Goal: Task Accomplishment & Management: Use online tool/utility

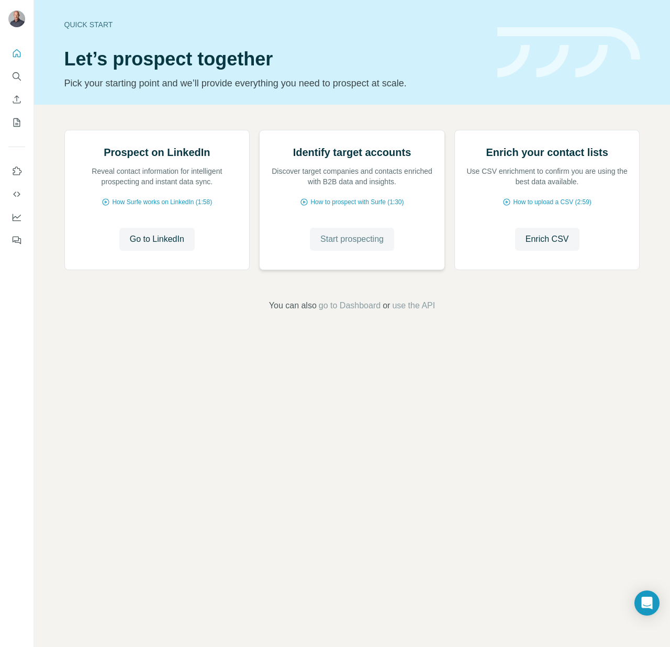
click at [349, 245] on span "Start prospecting" at bounding box center [351, 239] width 63 height 13
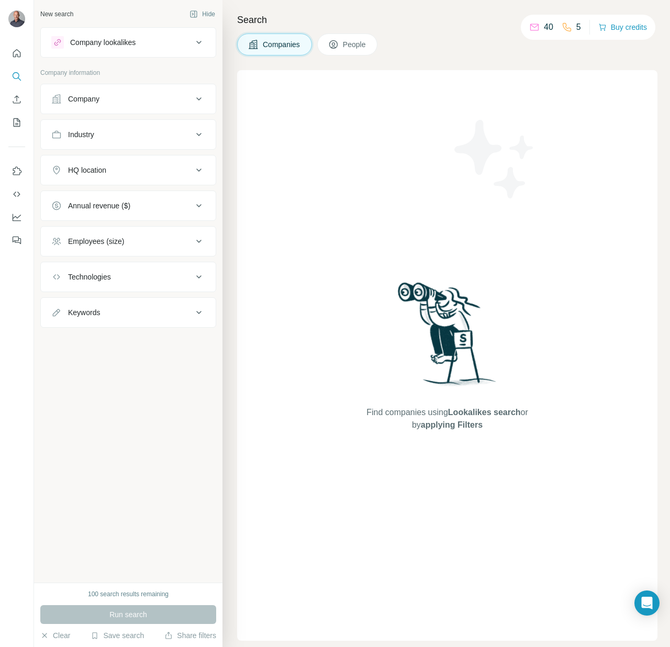
click at [193, 99] on icon at bounding box center [199, 99] width 13 height 13
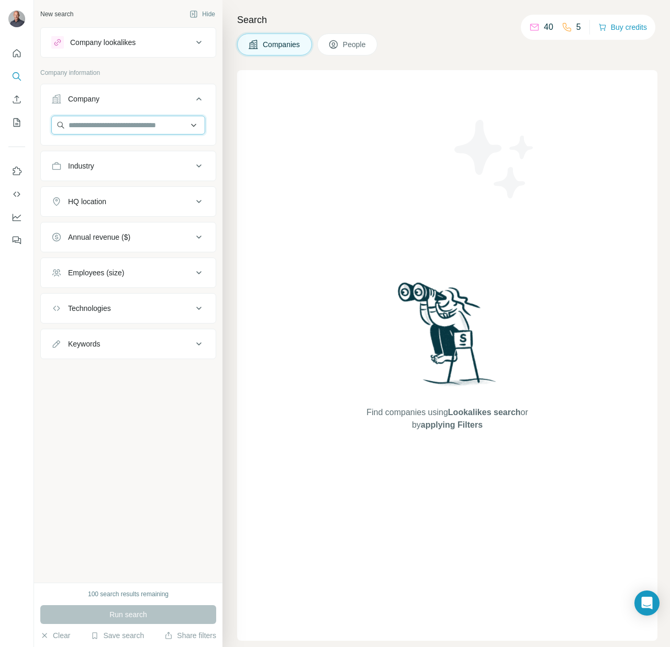
click at [114, 126] on input "text" at bounding box center [128, 125] width 154 height 19
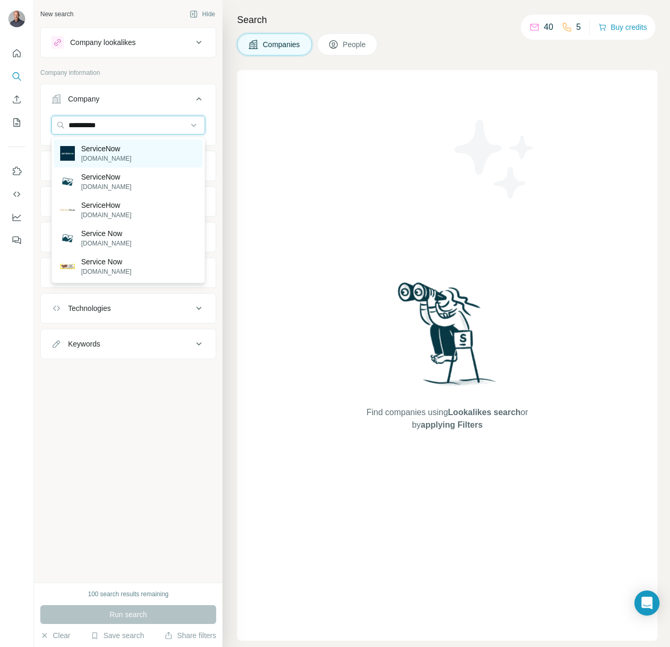
type input "**********"
click at [112, 154] on p "[DOMAIN_NAME]" at bounding box center [106, 158] width 50 height 9
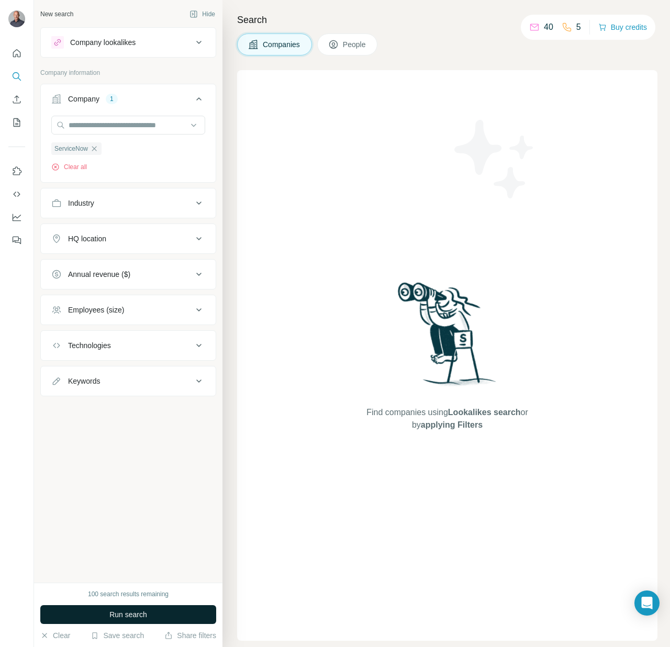
click at [129, 611] on span "Run search" at bounding box center [128, 614] width 38 height 10
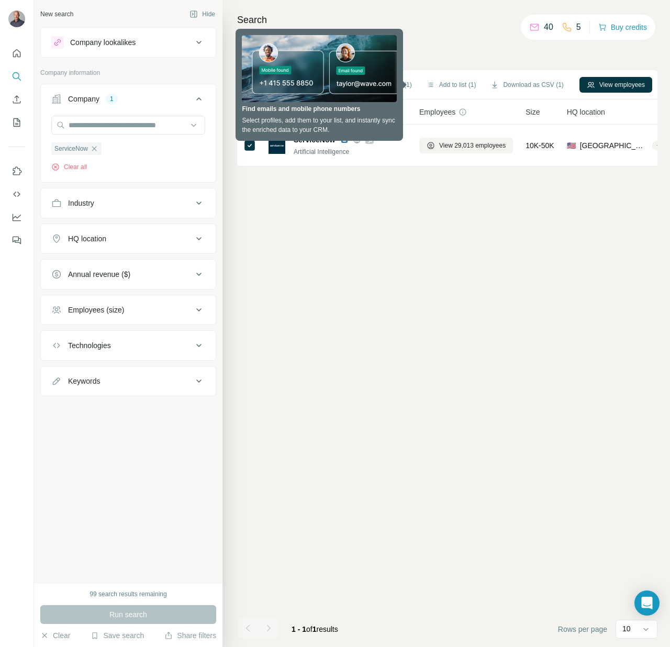
click at [336, 239] on div "Sync to HubSpot (1) Add to list (1) Download as CSV (1) View employees 1 select…" at bounding box center [447, 358] width 420 height 576
click at [368, 179] on div "Sync to HubSpot (1) Add to list (1) Download as CSV (1) View employees 1 select…" at bounding box center [447, 358] width 420 height 576
click at [427, 66] on div "Search Companies People Sync to HubSpot (1) Add to list (1) Download as CSV (1)…" at bounding box center [445, 323] width 447 height 647
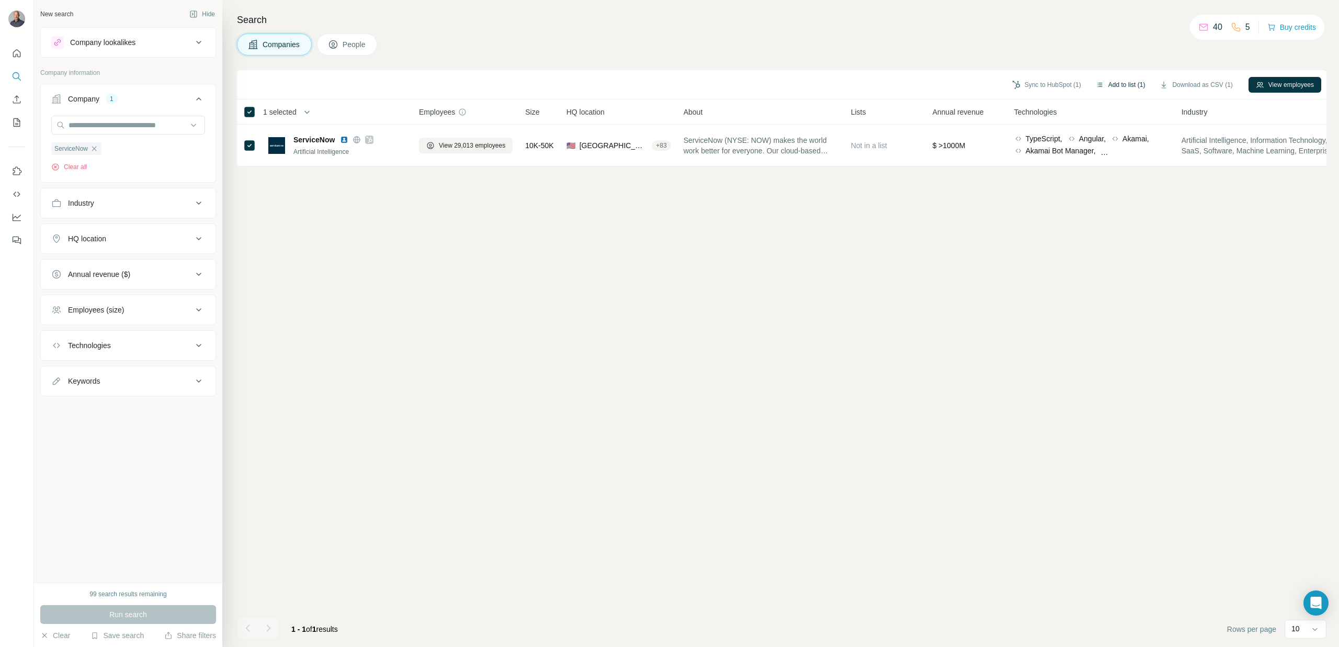
click at [669, 86] on button "Add to list (1)" at bounding box center [1121, 85] width 64 height 16
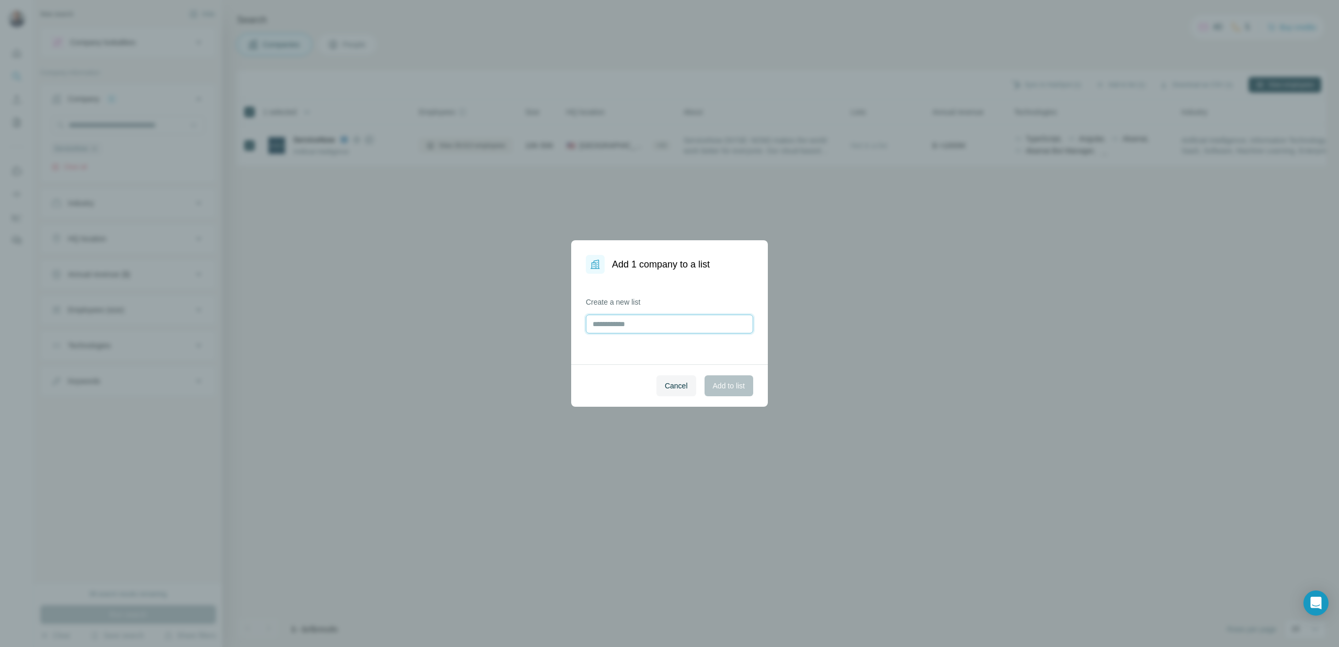
click at [617, 330] on input "text" at bounding box center [669, 323] width 167 height 19
type input "*"
type input "**********"
click at [669, 387] on span "Add to list" at bounding box center [729, 385] width 32 height 10
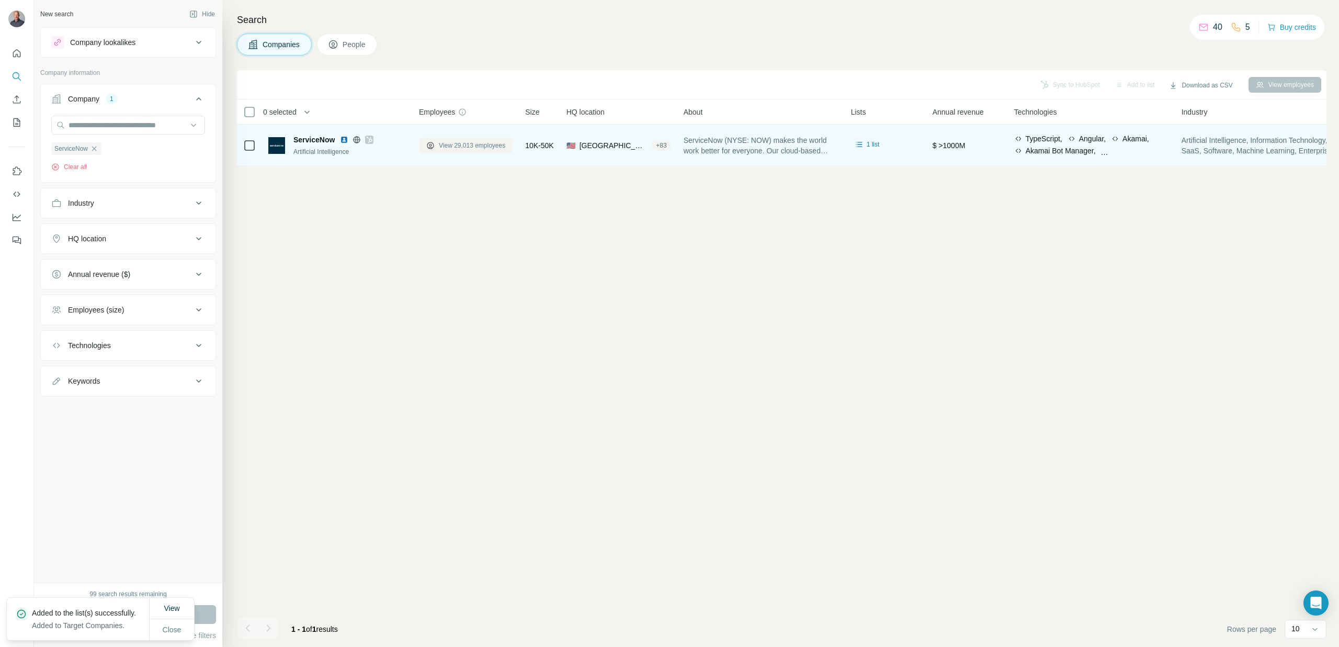
click at [480, 144] on span "View 29,013 employees" at bounding box center [472, 145] width 66 height 9
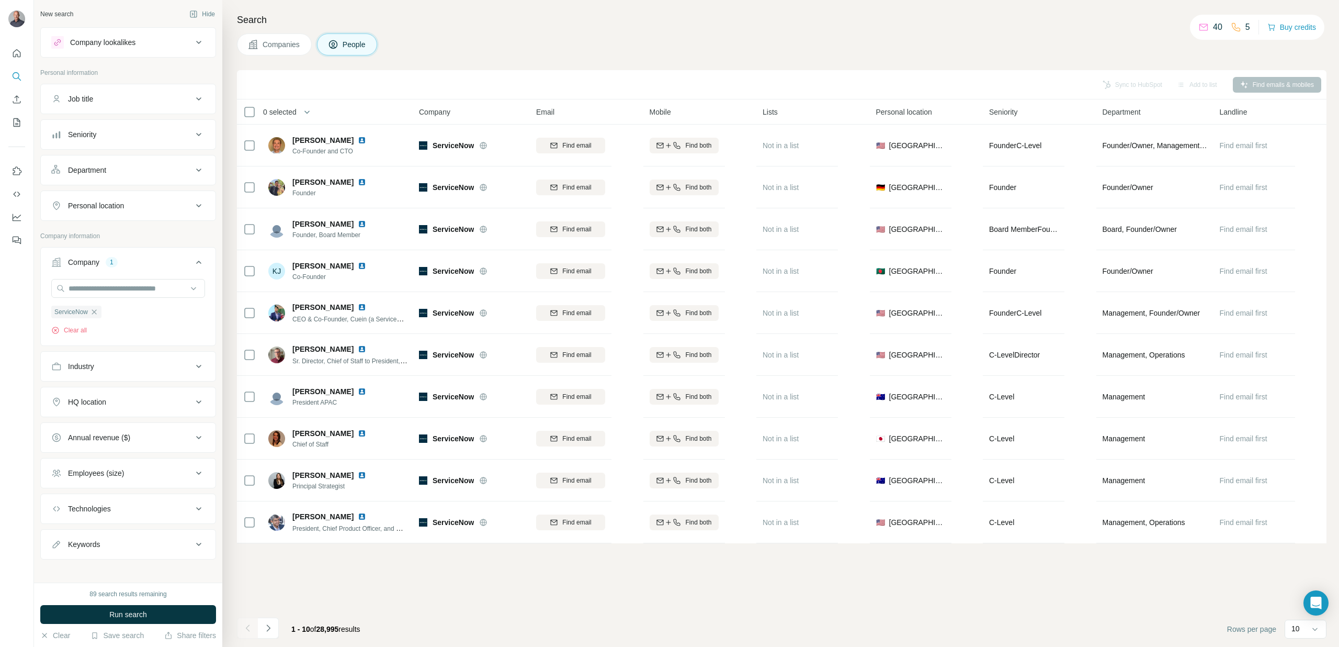
click at [195, 99] on icon at bounding box center [199, 99] width 13 height 13
click at [159, 123] on input "text" at bounding box center [117, 125] width 133 height 19
click at [111, 613] on span "Run search" at bounding box center [128, 614] width 38 height 10
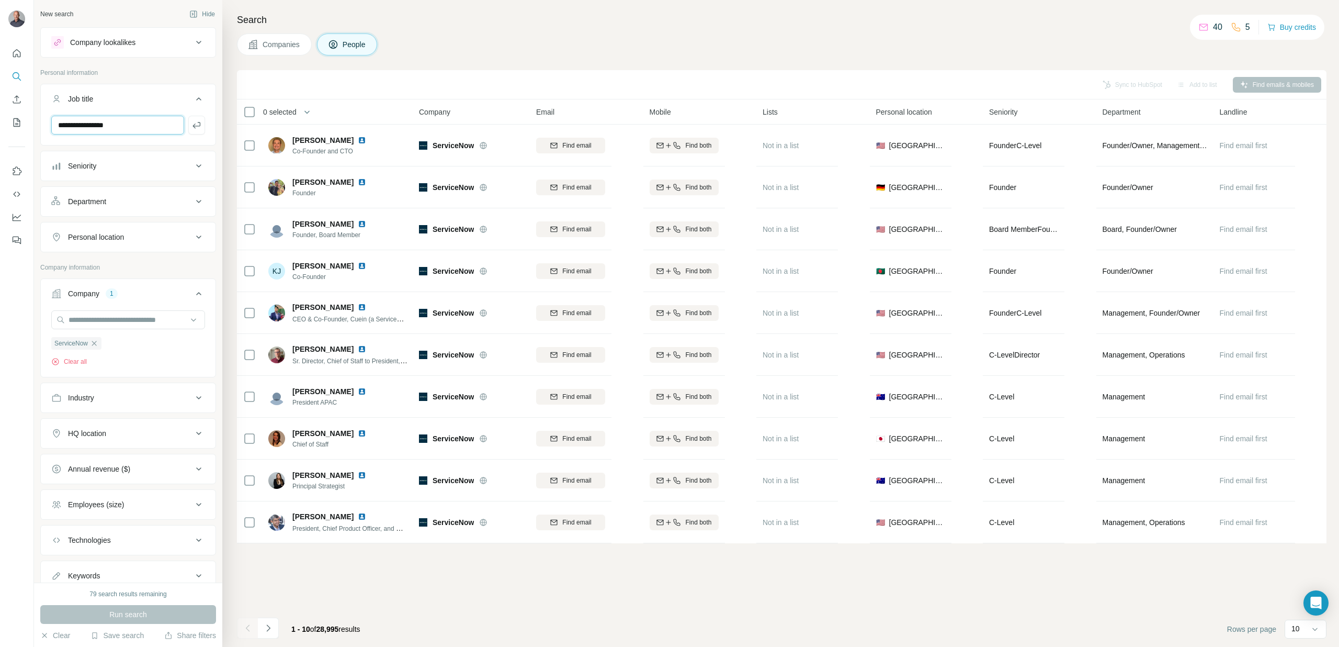
click at [101, 127] on input "**********" at bounding box center [117, 125] width 133 height 19
type input "*********"
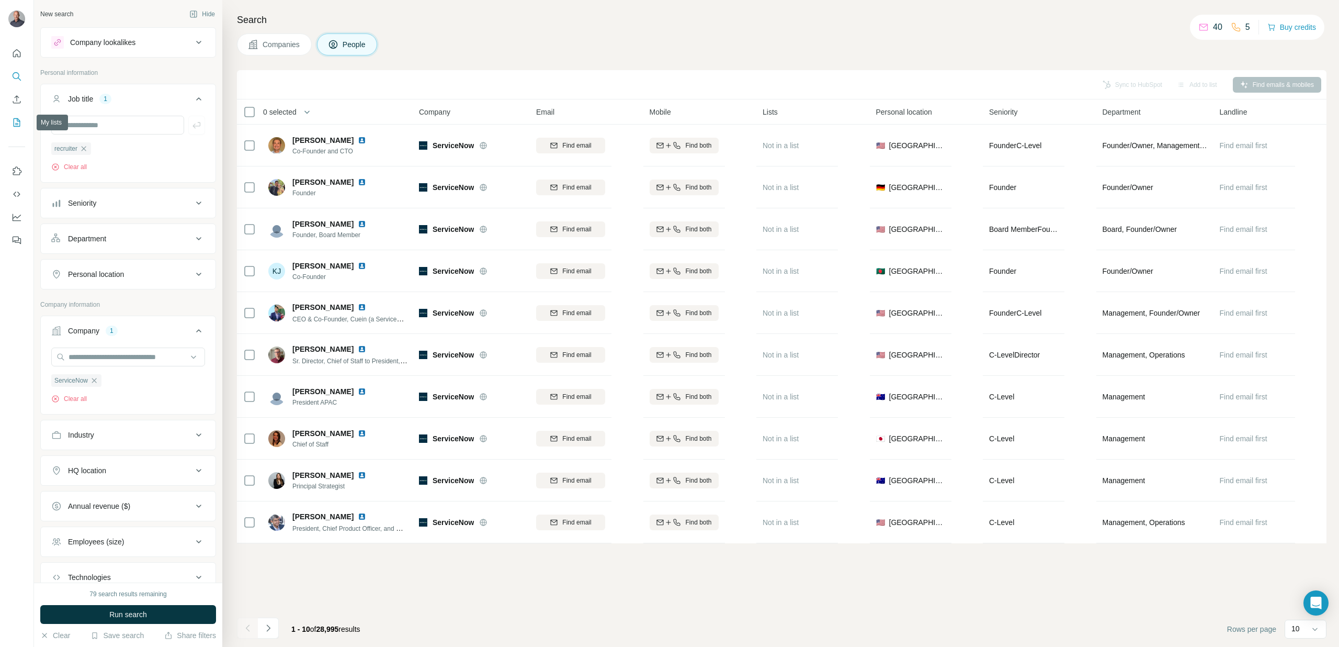
click at [16, 128] on button "My lists" at bounding box center [16, 122] width 17 height 19
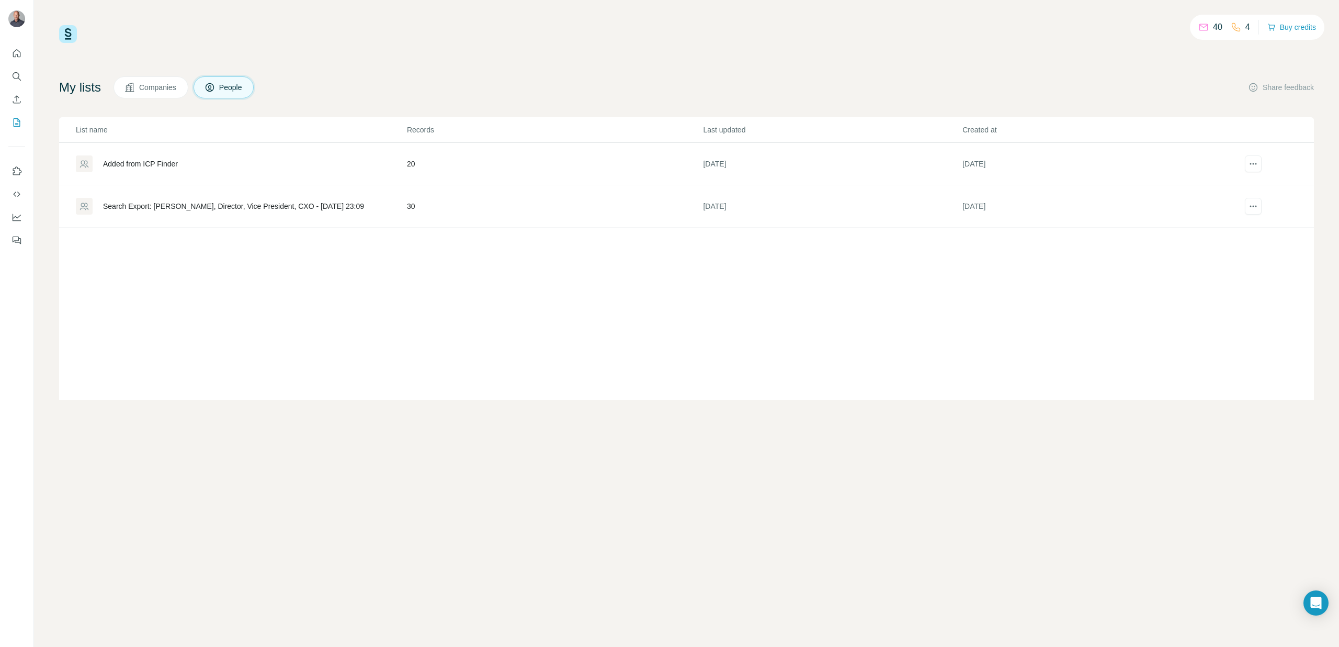
click at [151, 86] on span "Companies" at bounding box center [158, 87] width 38 height 10
click at [236, 92] on span "People" at bounding box center [231, 87] width 24 height 10
click at [669, 161] on icon "actions" at bounding box center [1253, 164] width 10 height 10
click at [669, 167] on icon "actions" at bounding box center [1253, 164] width 10 height 10
click at [125, 170] on div "Added from ICP Finder" at bounding box center [241, 163] width 330 height 17
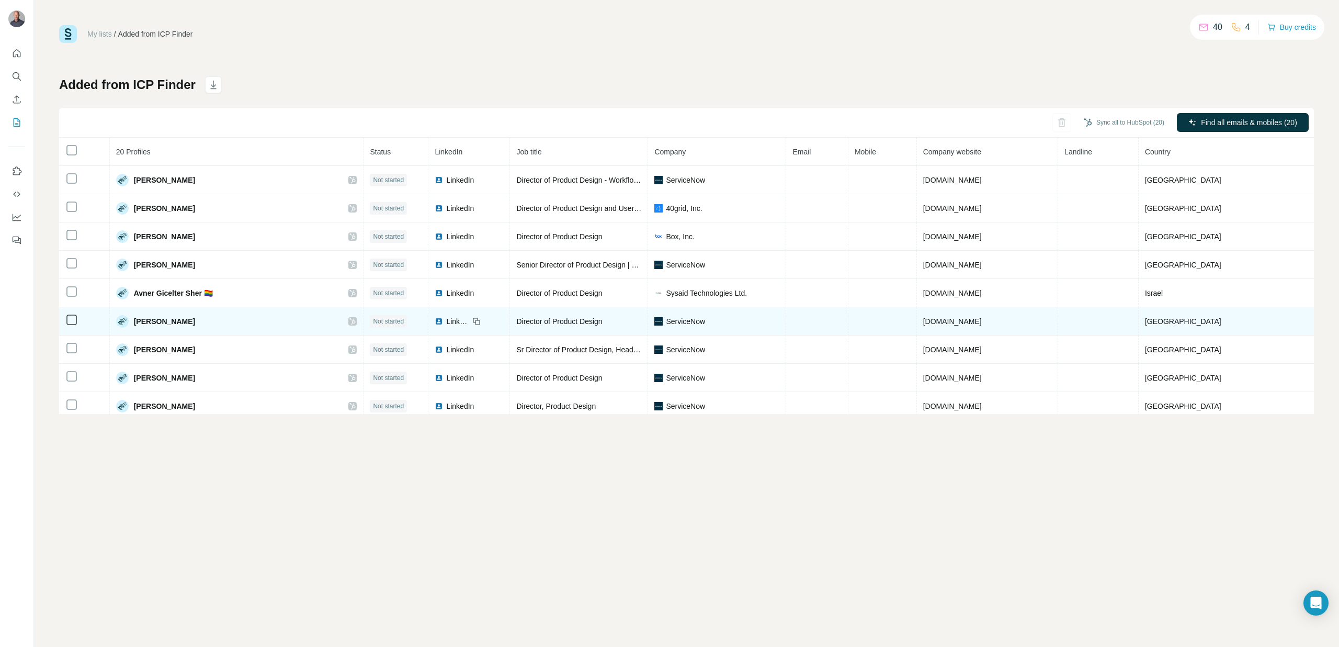
click at [469, 321] on span "LinkedIn" at bounding box center [457, 321] width 23 height 10
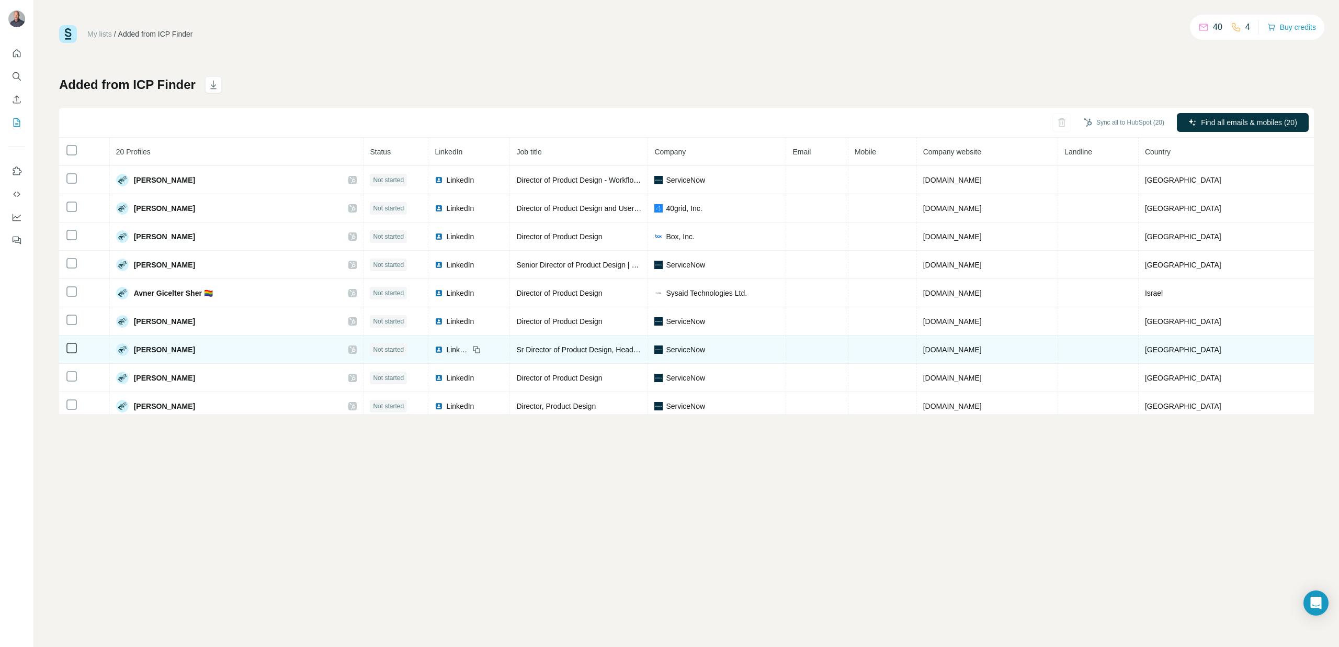
click at [466, 350] on span "LinkedIn" at bounding box center [457, 349] width 23 height 10
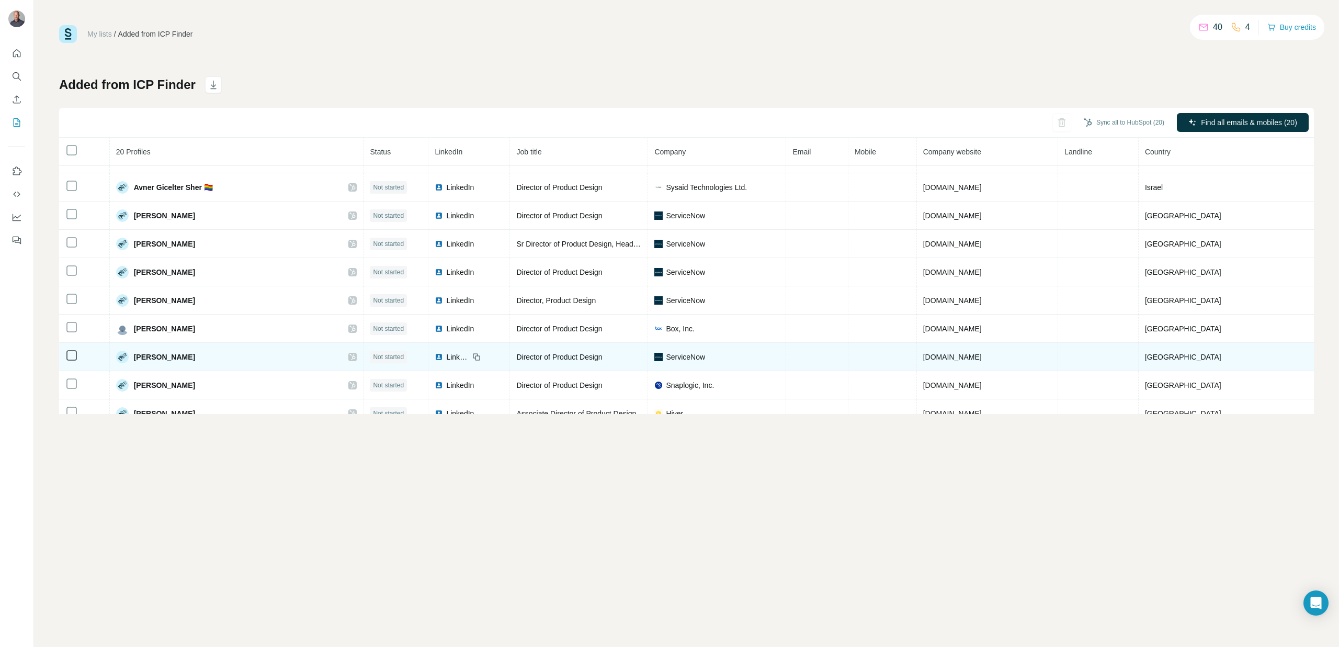
scroll to position [119, 0]
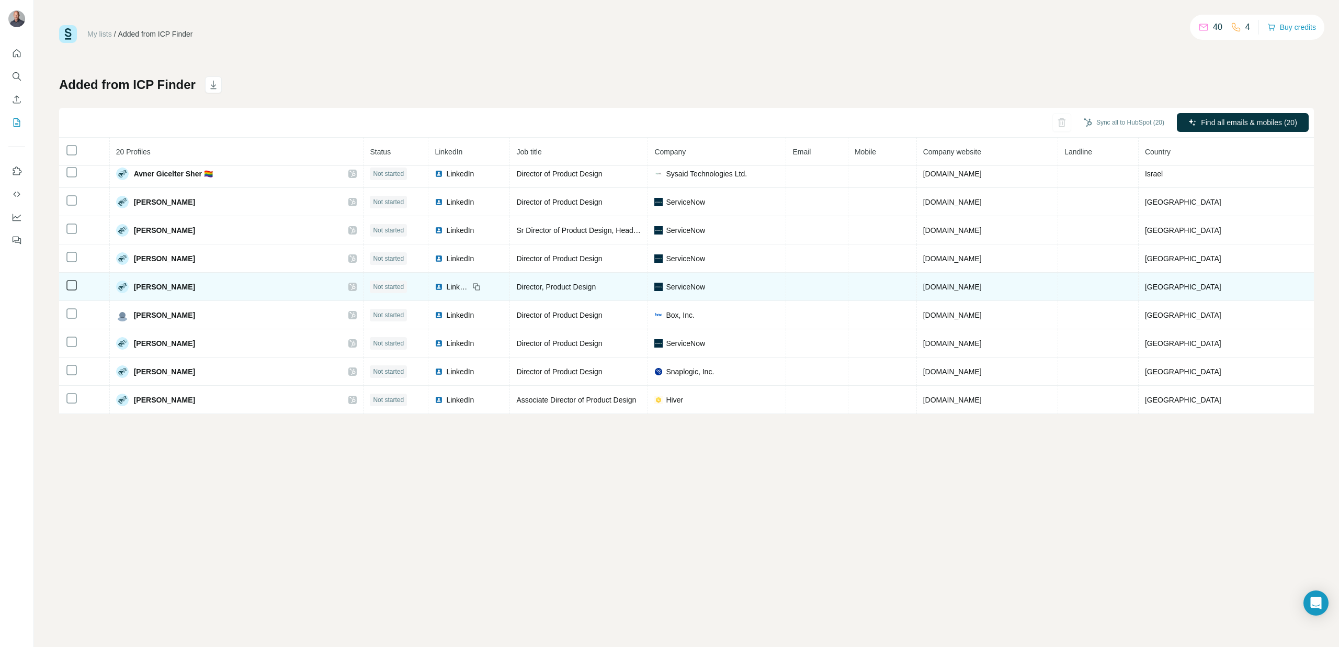
click at [460, 286] on span "LinkedIn" at bounding box center [457, 286] width 23 height 10
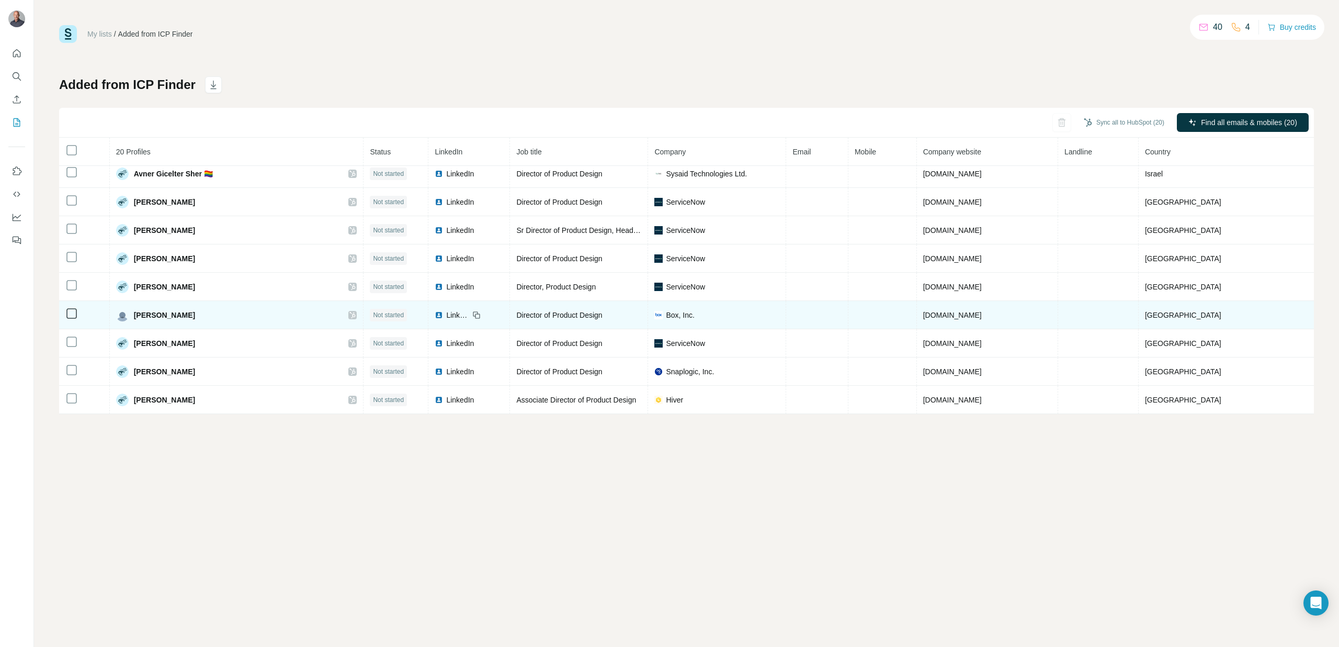
click at [460, 314] on span "LinkedIn" at bounding box center [457, 315] width 23 height 10
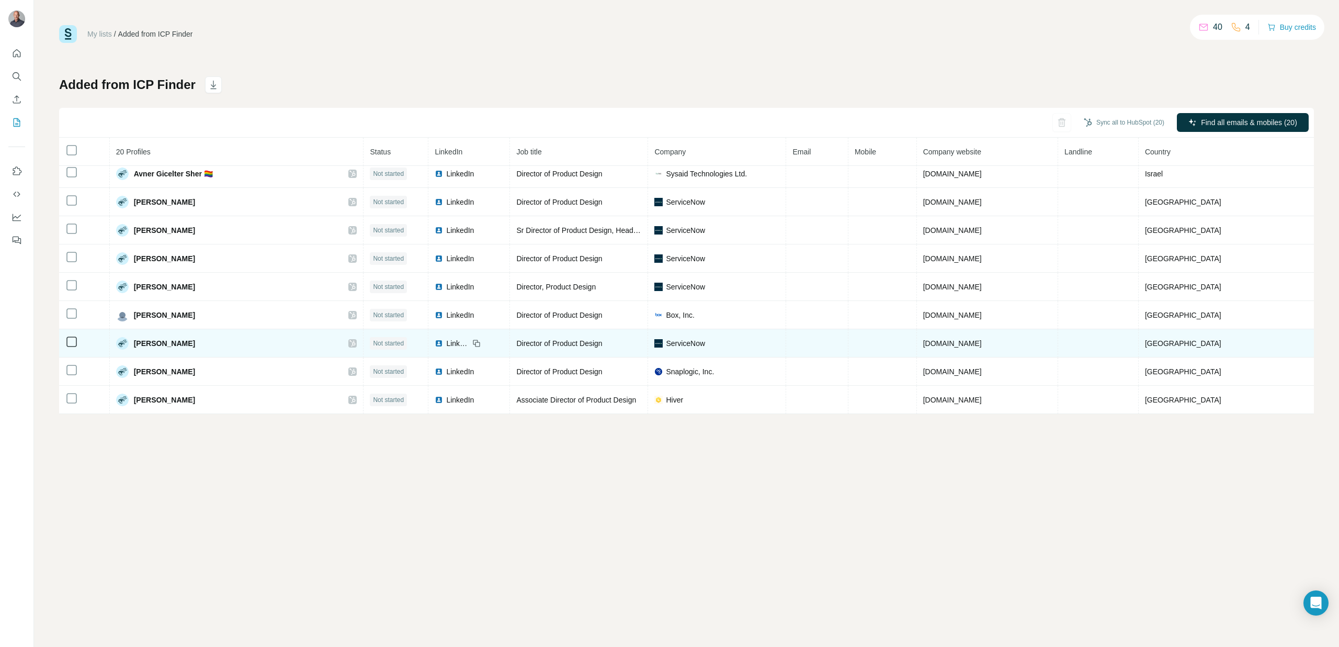
click at [462, 344] on span "LinkedIn" at bounding box center [457, 343] width 23 height 10
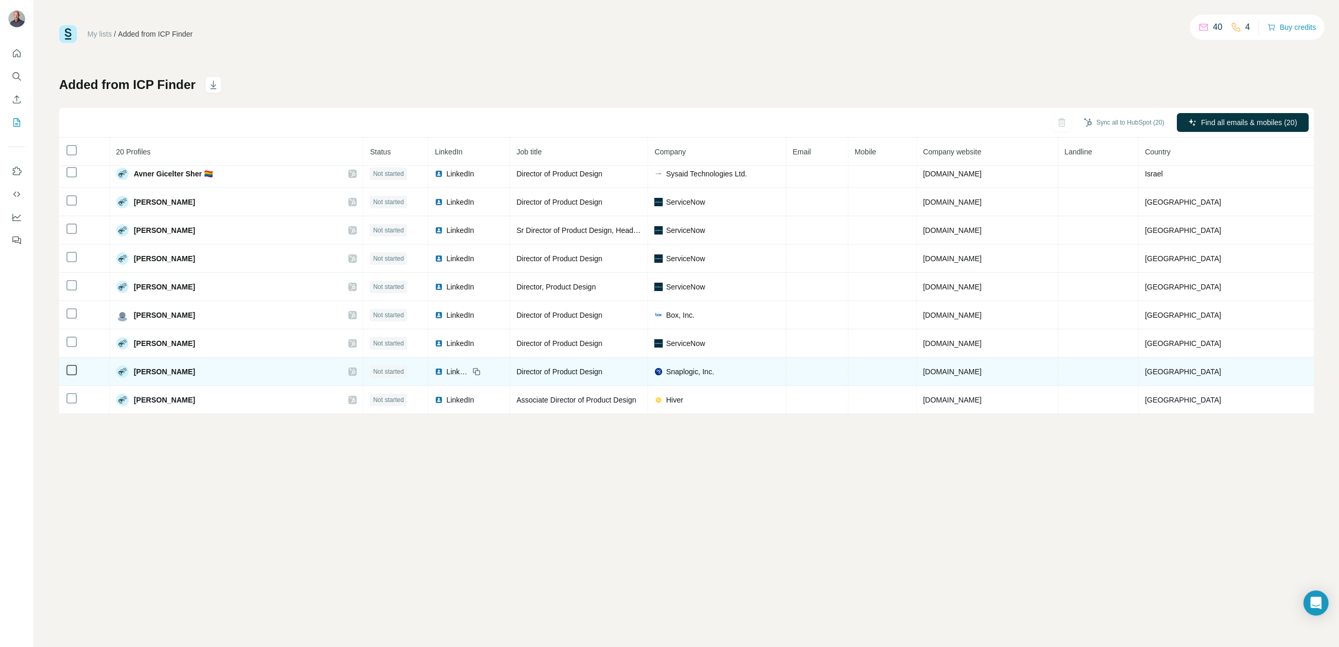
click at [462, 373] on span "LinkedIn" at bounding box center [457, 371] width 23 height 10
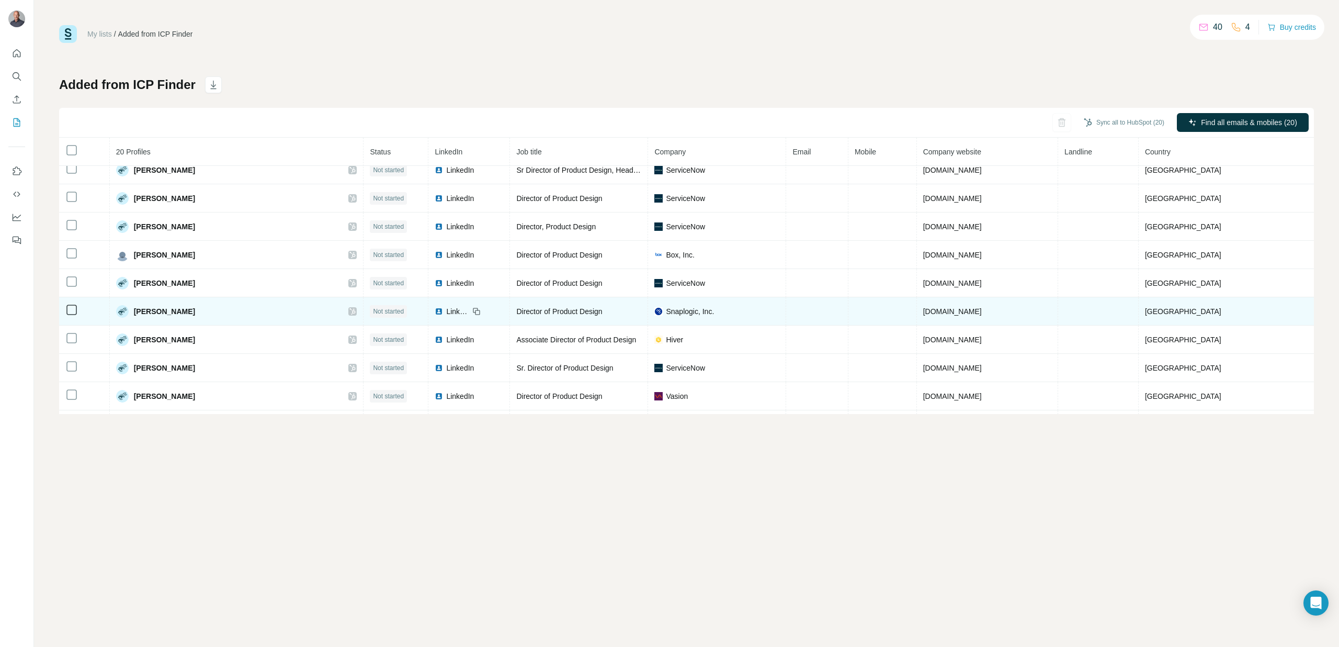
scroll to position [180, 0]
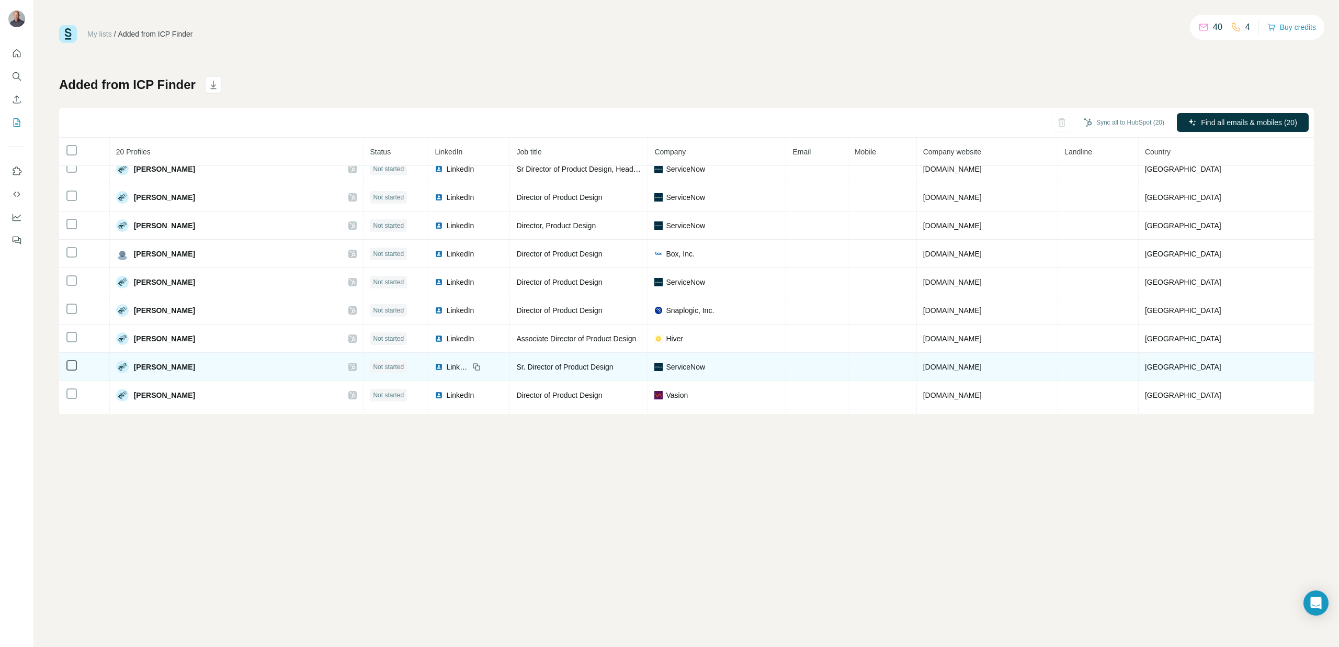
click at [462, 366] on span "LinkedIn" at bounding box center [457, 366] width 23 height 10
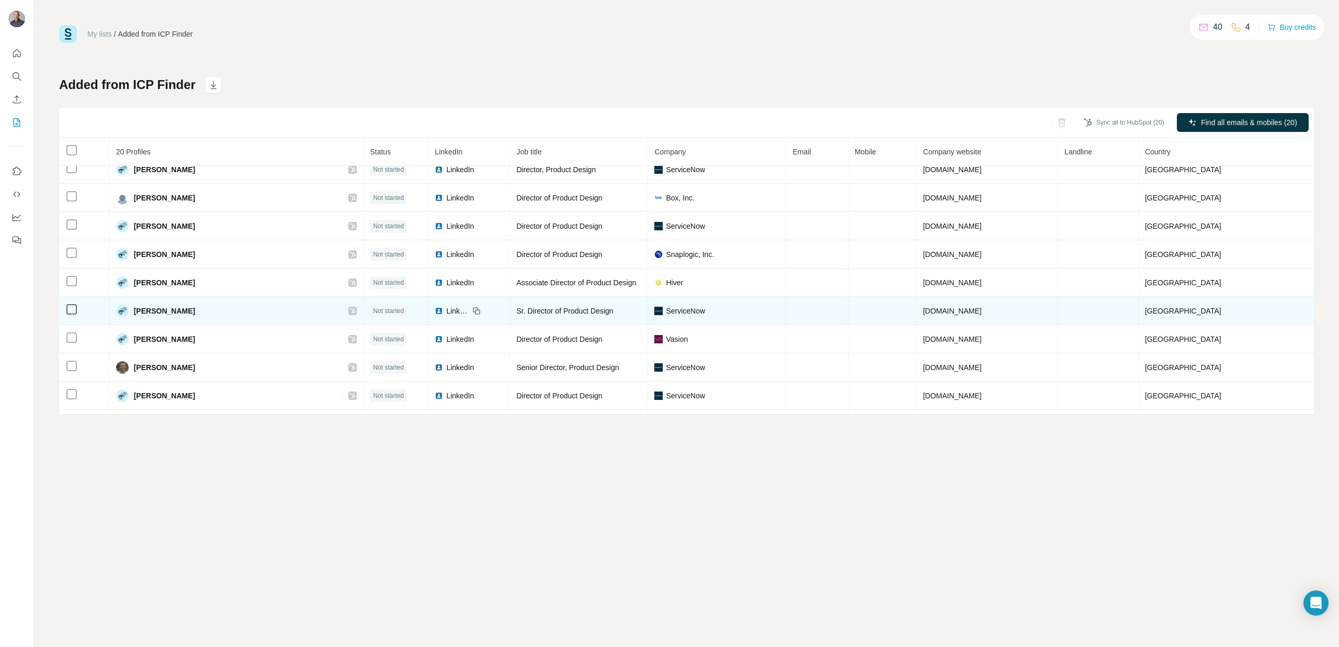
scroll to position [239, 0]
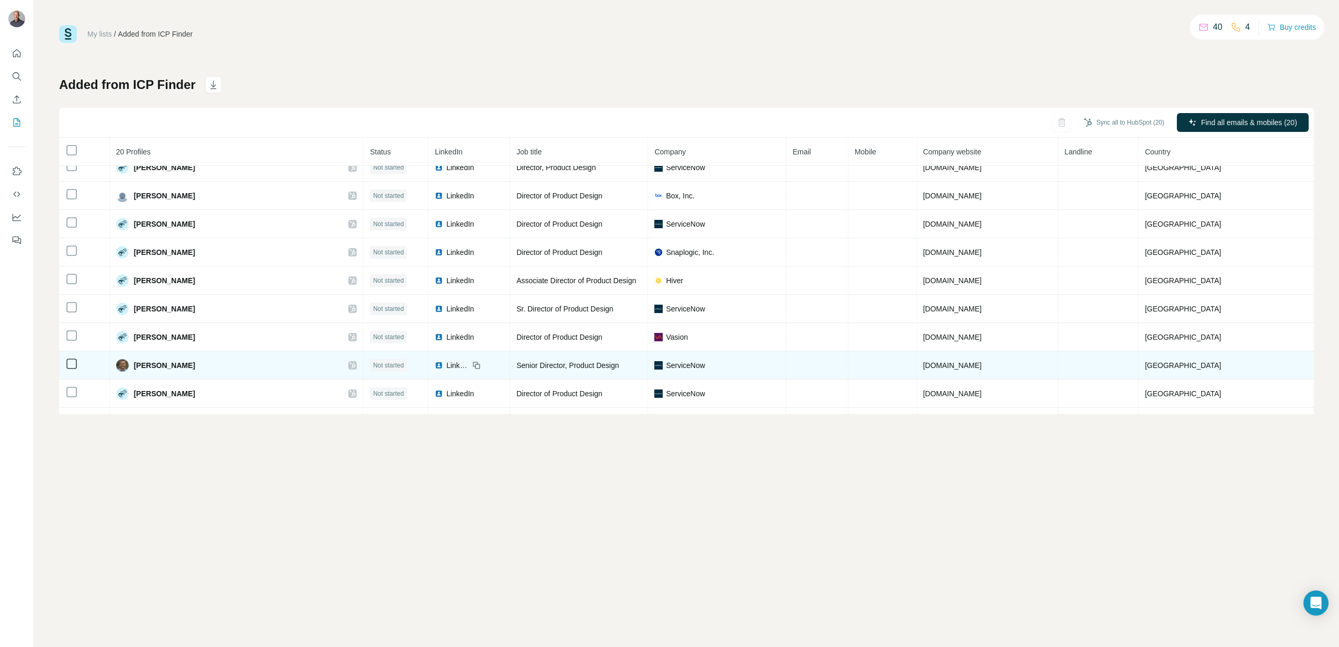
click at [460, 365] on span "LinkedIn" at bounding box center [457, 365] width 23 height 10
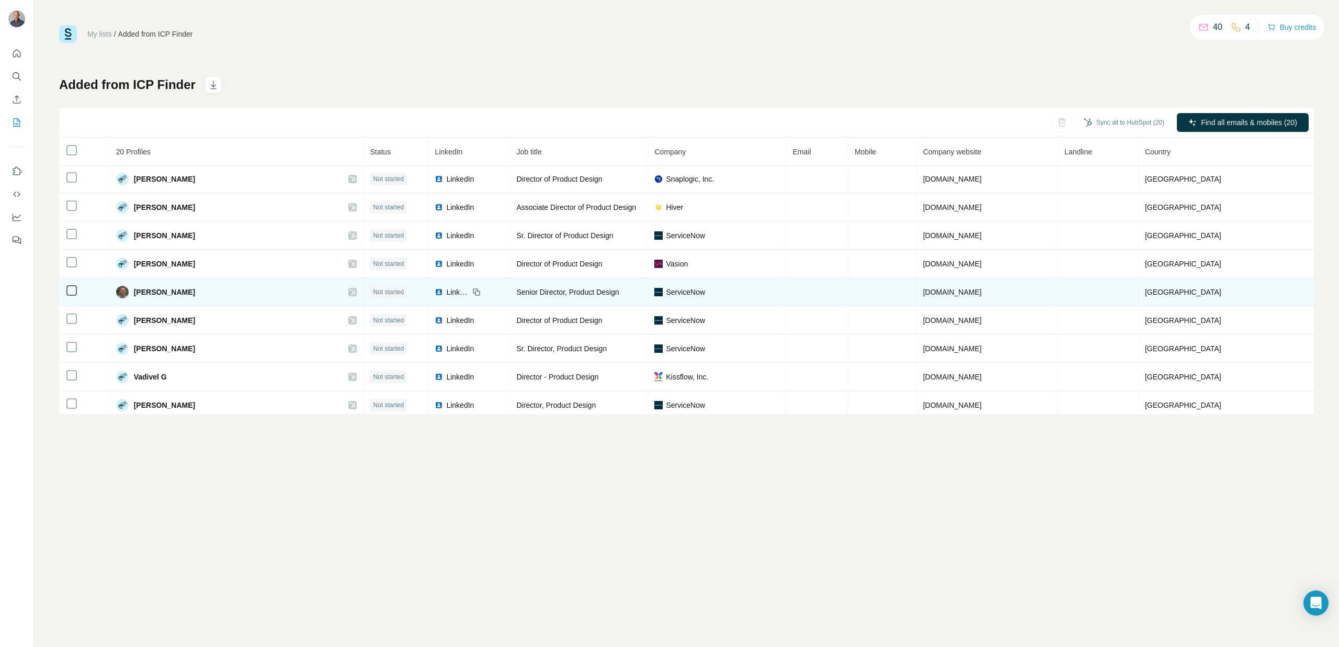
scroll to position [312, 0]
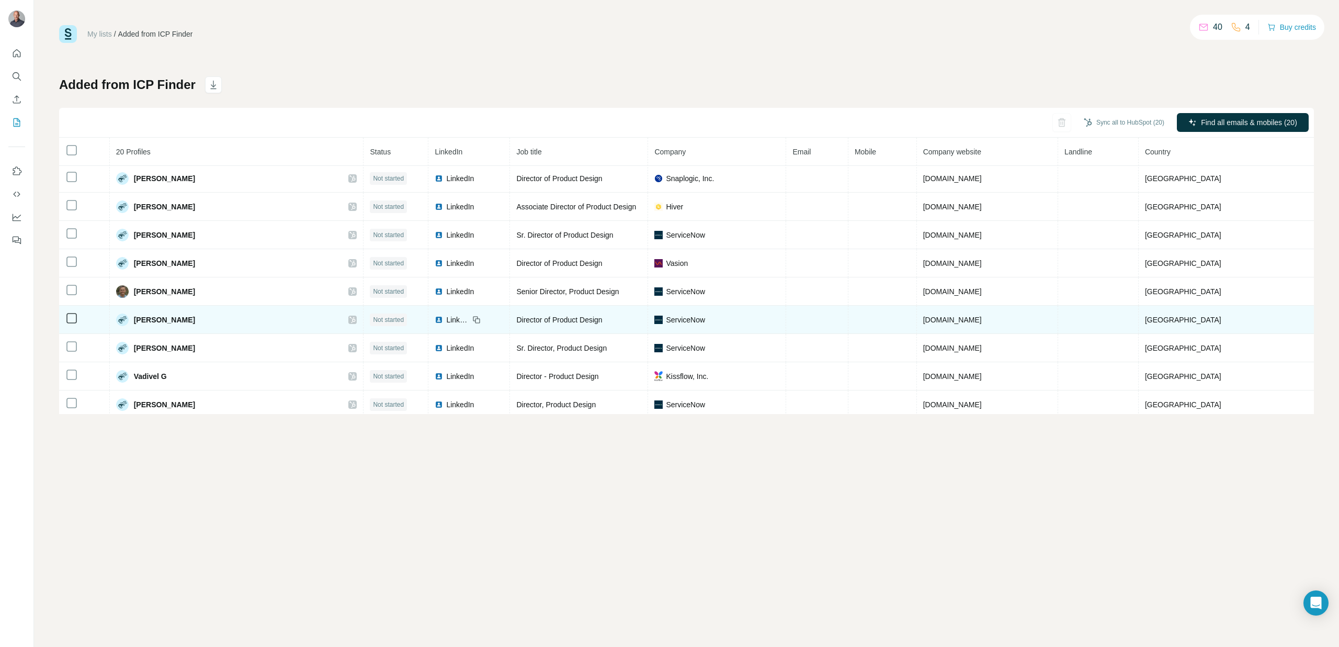
click at [468, 317] on span "LinkedIn" at bounding box center [457, 319] width 23 height 10
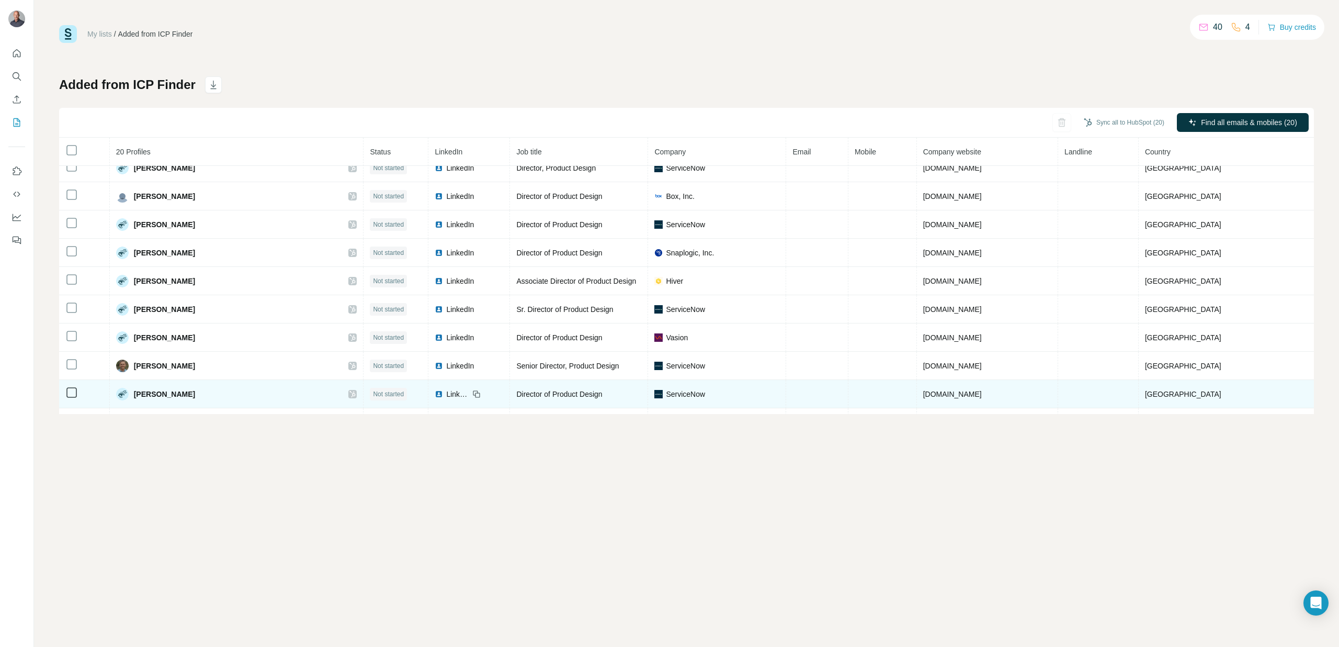
scroll to position [236, 0]
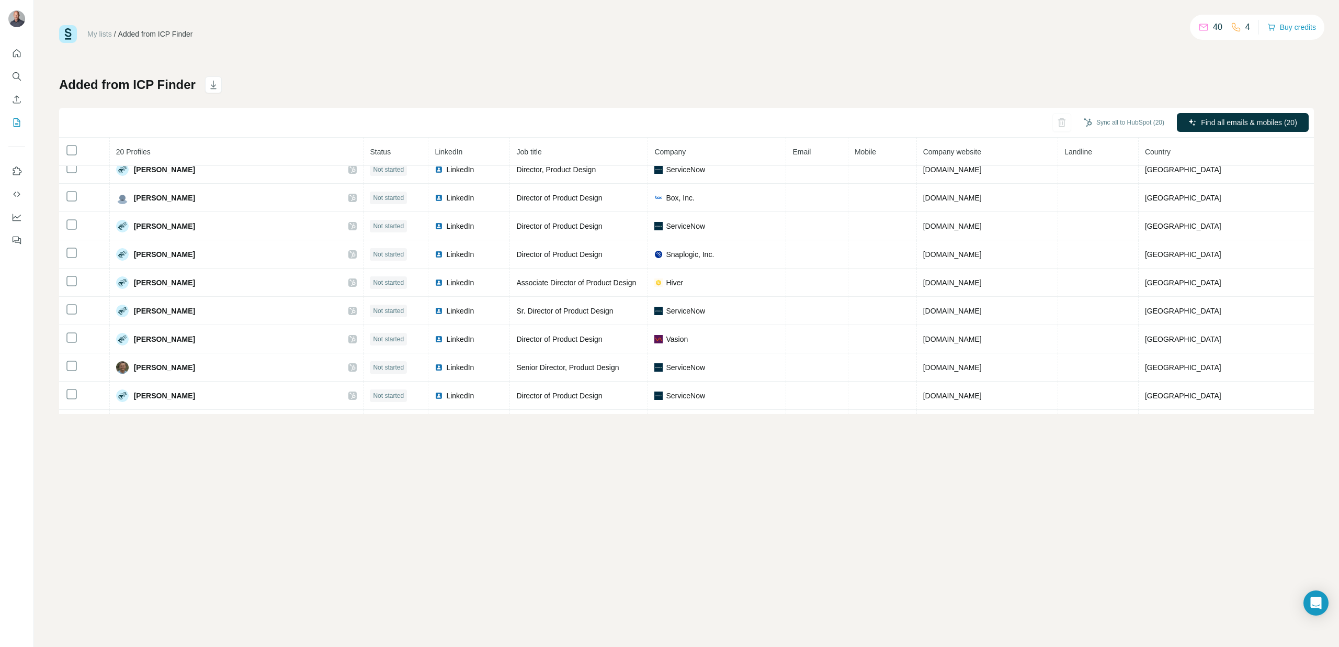
click at [138, 83] on h1 "Added from ICP Finder" at bounding box center [127, 84] width 137 height 17
click at [15, 55] on icon "Quick start" at bounding box center [17, 53] width 10 height 10
